Goal: Information Seeking & Learning: Learn about a topic

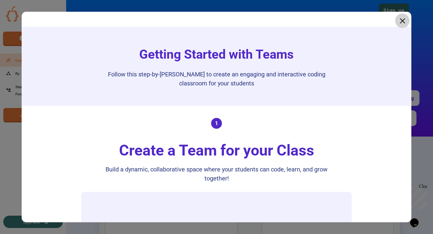
click at [403, 21] on icon at bounding box center [401, 20] width 5 height 5
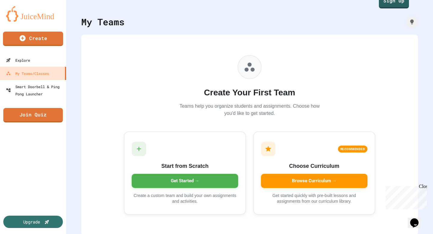
scroll to position [11, 0]
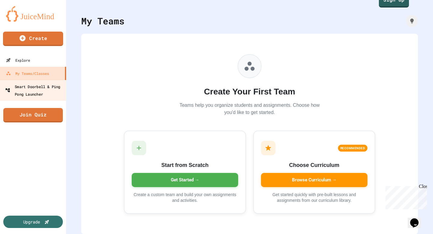
click at [42, 92] on div "Smart Doorbell & Ping Pong Launcher" at bounding box center [34, 90] width 59 height 15
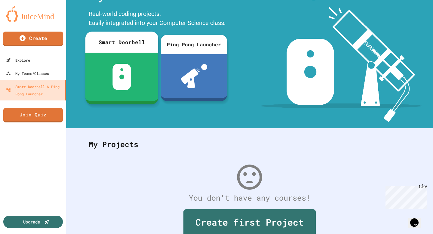
scroll to position [55, 0]
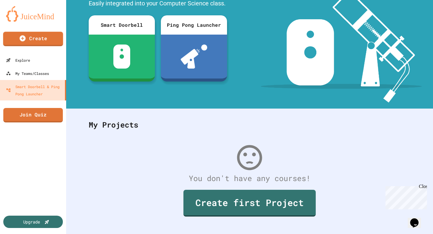
click at [32, 18] on img at bounding box center [33, 14] width 54 height 16
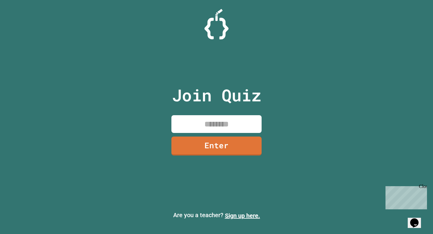
click at [424, 187] on div "Close" at bounding box center [422, 188] width 8 height 8
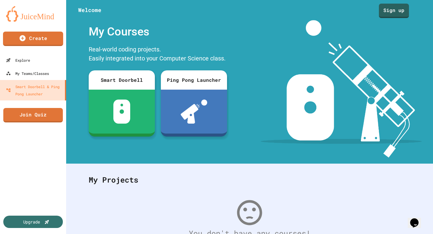
click at [108, 29] on div "My Courses" at bounding box center [158, 31] width 144 height 23
click at [88, 9] on div "Sign up" at bounding box center [249, 9] width 367 height 18
click at [400, 6] on link "Sign up" at bounding box center [393, 9] width 27 height 15
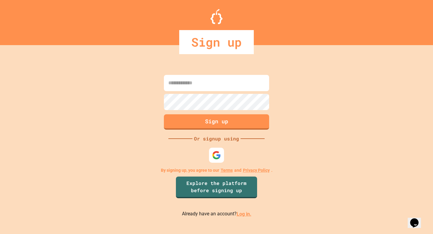
click at [218, 155] on img at bounding box center [216, 155] width 9 height 9
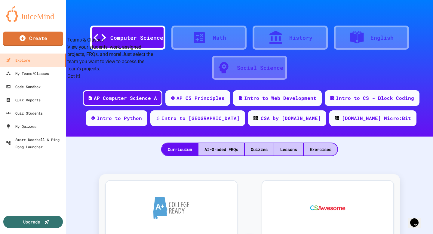
click at [109, 145] on div "Curriculum AI-Graded FRQs Quizzes Lessons Exercises" at bounding box center [249, 146] width 367 height 20
click at [80, 80] on button "Got it!" at bounding box center [73, 76] width 13 height 7
